Goal: Transaction & Acquisition: Purchase product/service

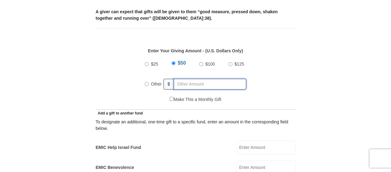
radio input "true"
click at [177, 79] on input "text" at bounding box center [211, 84] width 70 height 11
type input "150"
click at [146, 97] on div "Make This a Monthly Gift" at bounding box center [195, 102] width 193 height 13
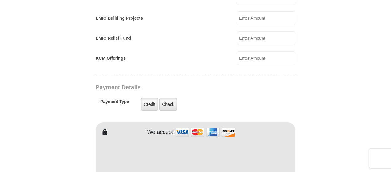
scroll to position [450, 0]
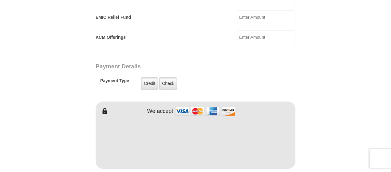
type input "Brenda"
type input "Tanner"
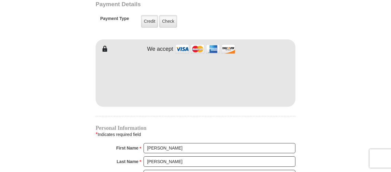
scroll to position [514, 0]
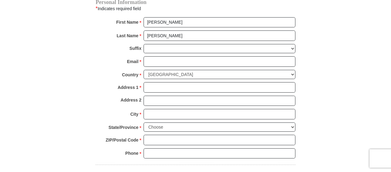
scroll to position [639, 0]
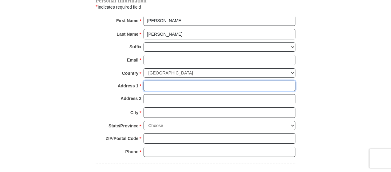
click at [150, 81] on input "Address 1 *" at bounding box center [220, 86] width 152 height 10
type input "800 Packard Dr"
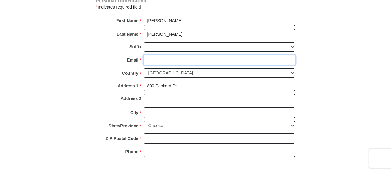
type input "tanner-b@sbcglobal.net"
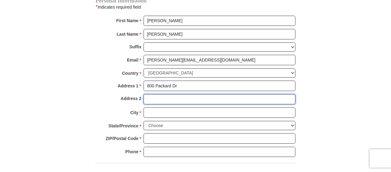
type input "Ft"
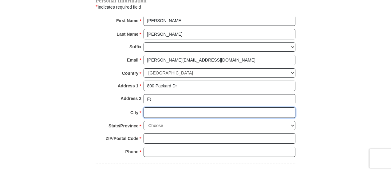
type input "Arlington"
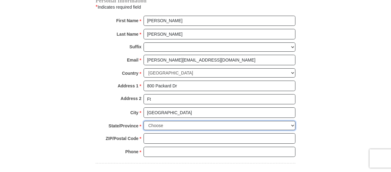
select select "TX"
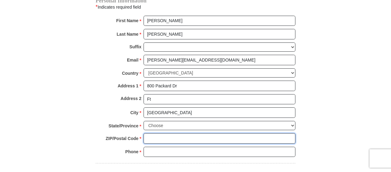
type input "76001"
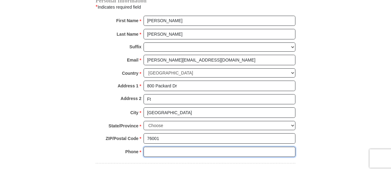
type input "8173767223"
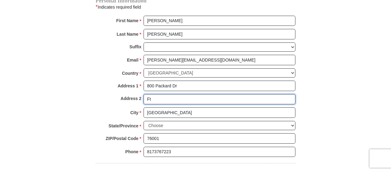
drag, startPoint x: 153, startPoint y: 87, endPoint x: 145, endPoint y: 86, distance: 8.0
click at [145, 94] on input "Ft" at bounding box center [220, 99] width 152 height 10
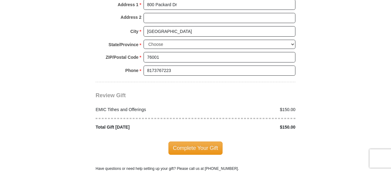
scroll to position [730, 0]
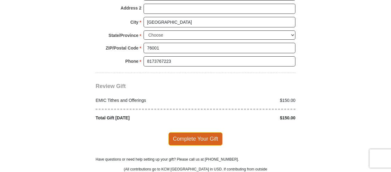
click at [216, 132] on span "Complete Your Gift" at bounding box center [195, 138] width 54 height 13
